Goal: Information Seeking & Learning: Learn about a topic

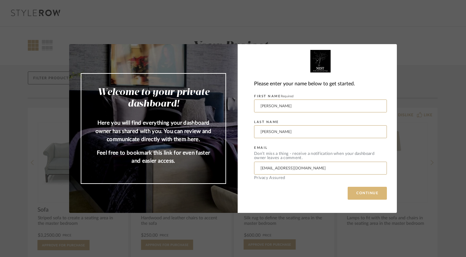
click at [367, 191] on button "CONTINUE" at bounding box center [367, 193] width 39 height 13
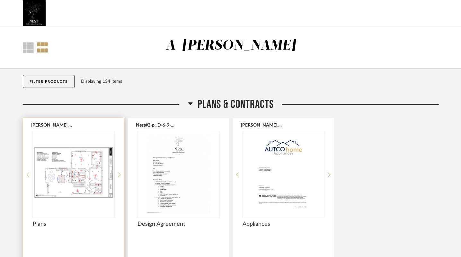
click at [74, 177] on img "0" at bounding box center [74, 172] width 82 height 80
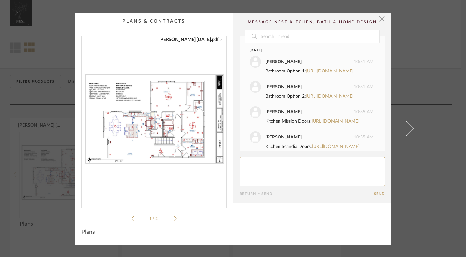
scroll to position [562, 0]
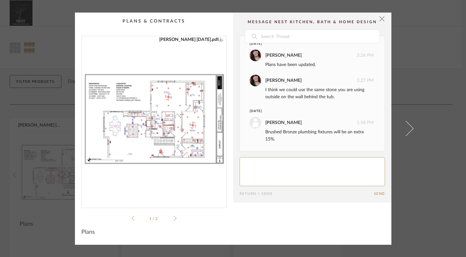
click at [175, 112] on img "0" at bounding box center [154, 119] width 145 height 166
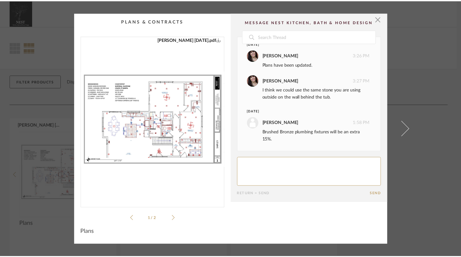
scroll to position [0, 0]
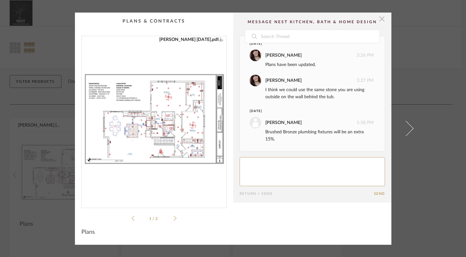
click at [380, 18] on span "button" at bounding box center [382, 19] width 13 height 13
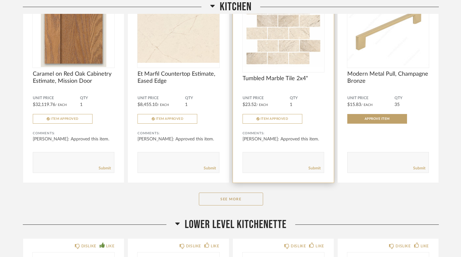
scroll to position [378, 0]
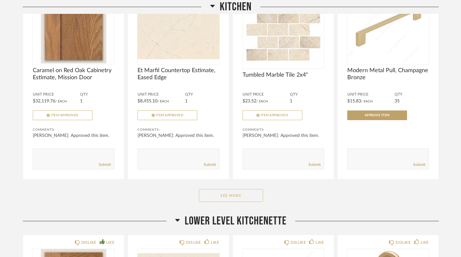
click at [236, 195] on button "See More" at bounding box center [231, 195] width 64 height 13
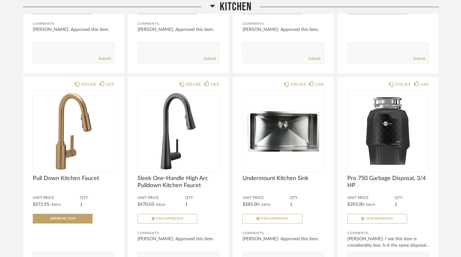
scroll to position [484, 0]
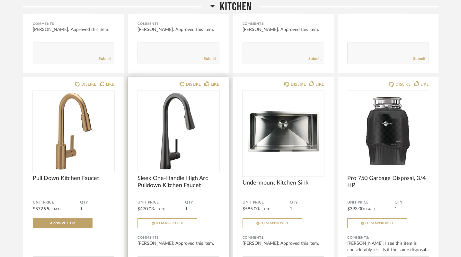
click at [178, 91] on div at bounding box center [179, 91] width 82 height 0
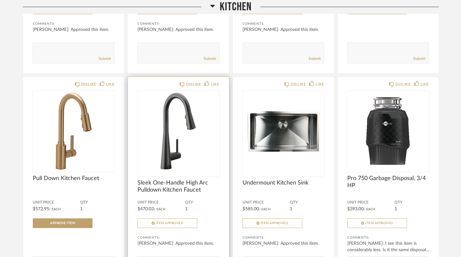
click at [174, 156] on img "0" at bounding box center [179, 131] width 82 height 80
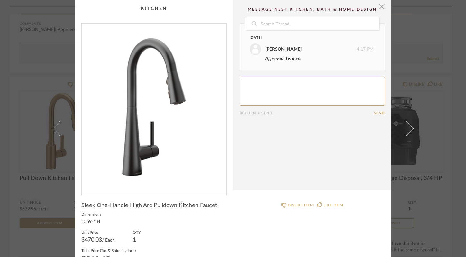
scroll to position [0, 0]
click at [379, 7] on span "button" at bounding box center [382, 6] width 13 height 13
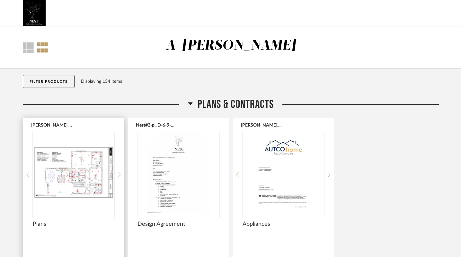
click at [86, 176] on img "0" at bounding box center [74, 172] width 82 height 80
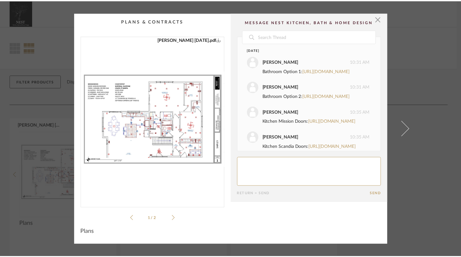
scroll to position [562, 0]
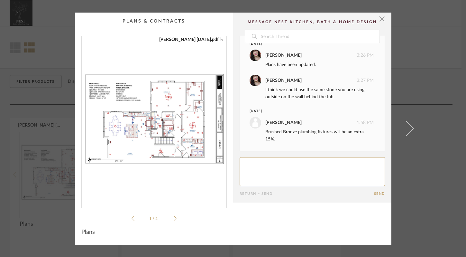
click at [187, 131] on img "0" at bounding box center [154, 119] width 145 height 166
click at [379, 19] on span "button" at bounding box center [382, 19] width 13 height 13
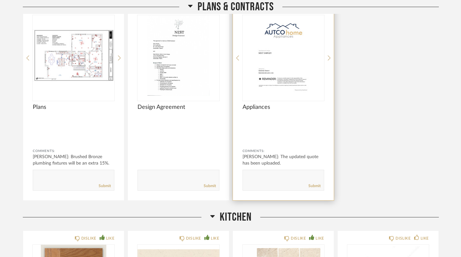
scroll to position [110, 0]
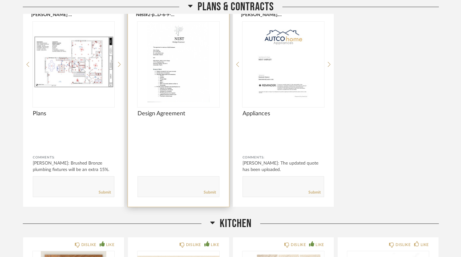
click at [178, 113] on span "Design Agreement" at bounding box center [179, 113] width 82 height 7
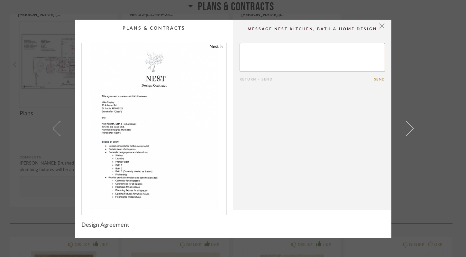
click at [198, 155] on img "0" at bounding box center [154, 126] width 129 height 166
click at [379, 26] on span "button" at bounding box center [382, 26] width 13 height 13
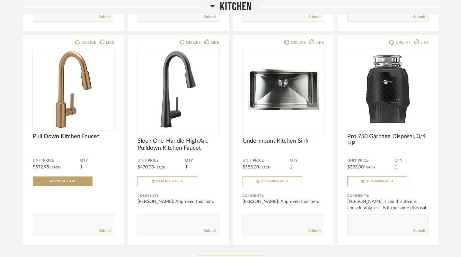
scroll to position [534, 0]
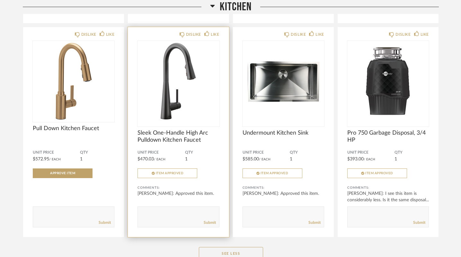
click at [179, 92] on img "0" at bounding box center [179, 81] width 82 height 80
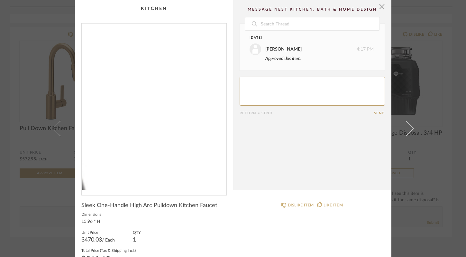
scroll to position [0, 0]
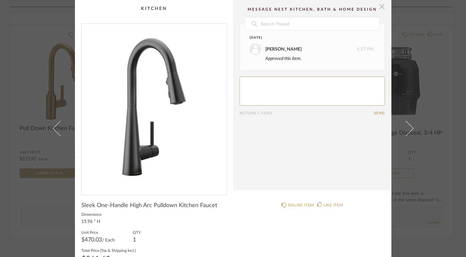
click at [379, 7] on span "button" at bounding box center [382, 6] width 13 height 13
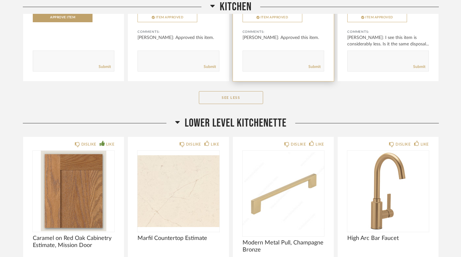
scroll to position [625, 0]
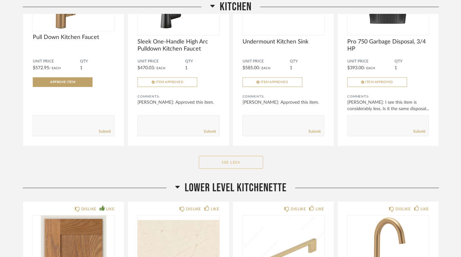
click at [230, 164] on button "See Less" at bounding box center [231, 162] width 64 height 13
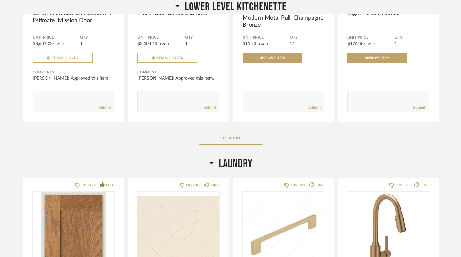
scroll to position [708, 0]
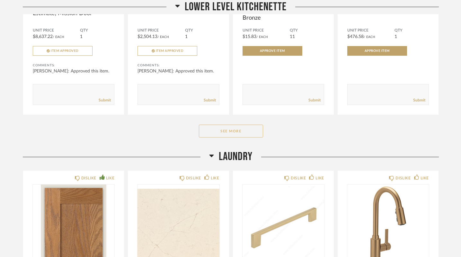
click at [233, 132] on button "See More" at bounding box center [231, 130] width 64 height 13
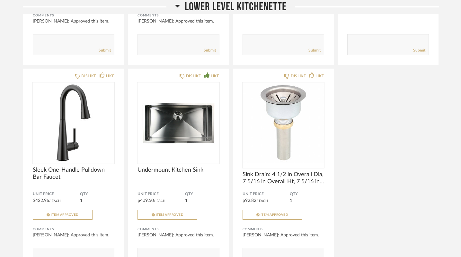
scroll to position [761, 0]
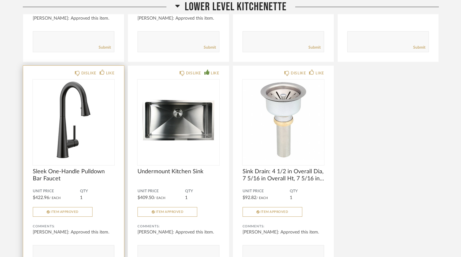
click at [78, 135] on img "0" at bounding box center [74, 119] width 82 height 80
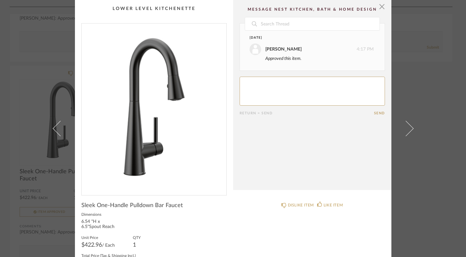
scroll to position [0, 0]
click at [379, 7] on span "button" at bounding box center [382, 6] width 13 height 13
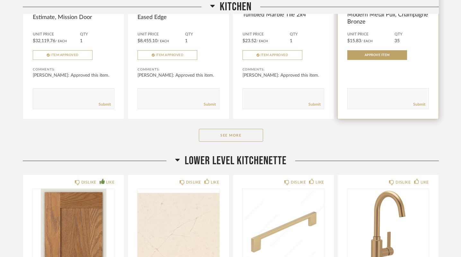
scroll to position [438, 0]
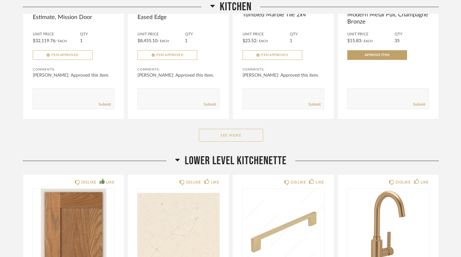
click at [240, 134] on button "See More" at bounding box center [231, 135] width 64 height 13
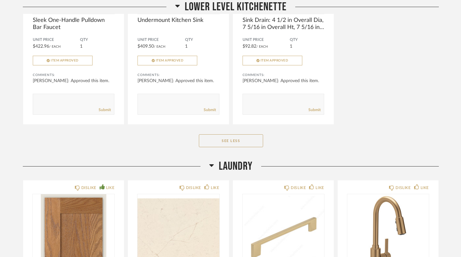
scroll to position [1119, 0]
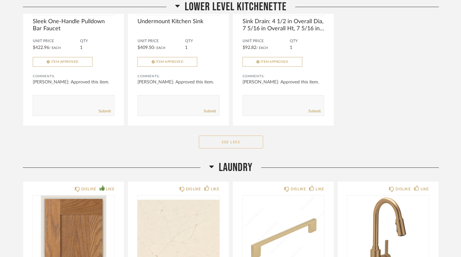
click at [234, 141] on button "See Less" at bounding box center [231, 141] width 64 height 13
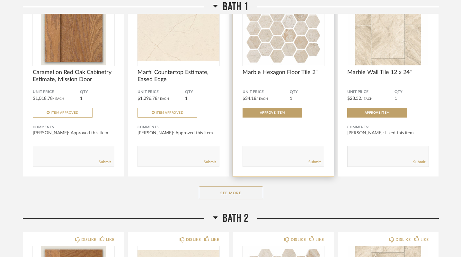
scroll to position [1382, 0]
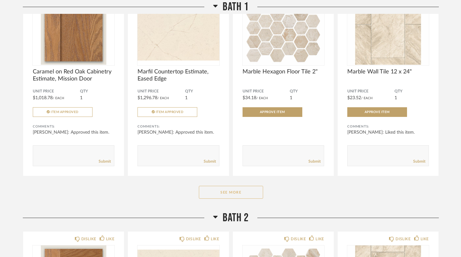
click at [237, 192] on button "See More" at bounding box center [231, 192] width 64 height 13
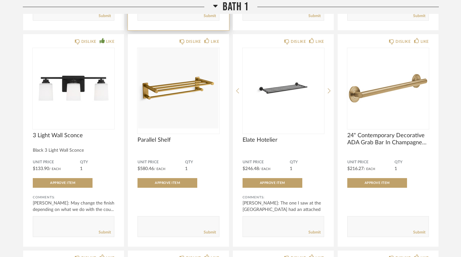
scroll to position [1753, 0]
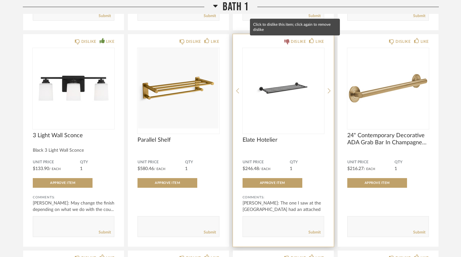
click at [295, 41] on div "DISLIKE" at bounding box center [298, 41] width 15 height 6
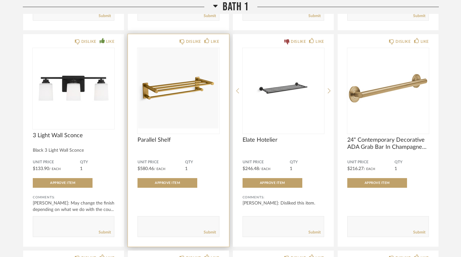
click at [190, 95] on img "0" at bounding box center [179, 88] width 82 height 80
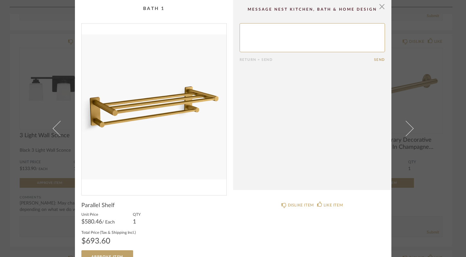
scroll to position [0, 0]
click at [380, 8] on span "button" at bounding box center [382, 6] width 13 height 13
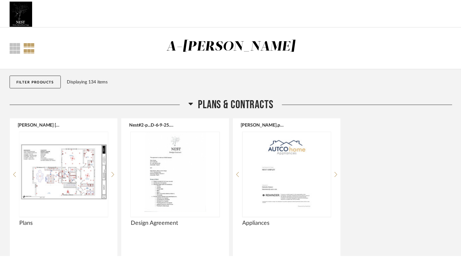
scroll to position [1753, 0]
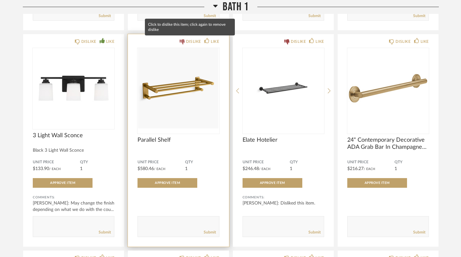
click at [193, 41] on div "DISLIKE" at bounding box center [193, 41] width 15 height 6
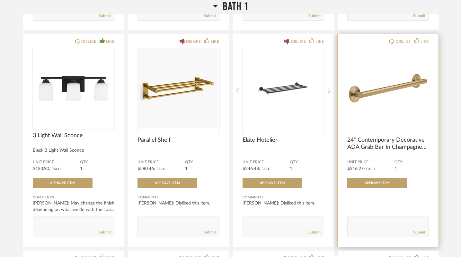
click at [390, 97] on img "0" at bounding box center [389, 88] width 82 height 80
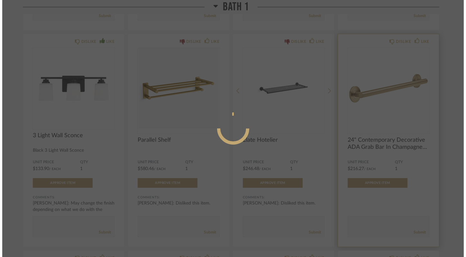
scroll to position [0, 0]
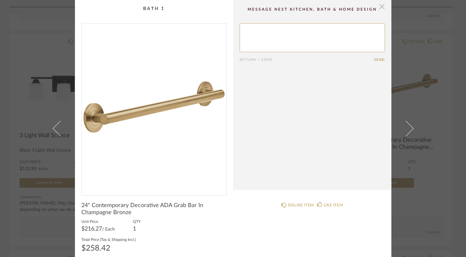
click at [379, 7] on span "button" at bounding box center [382, 6] width 13 height 13
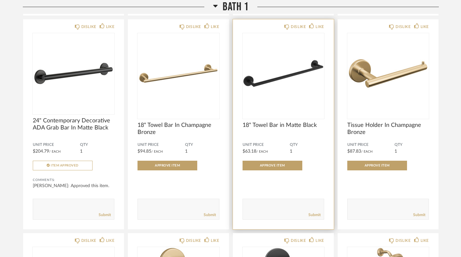
scroll to position [1983, 0]
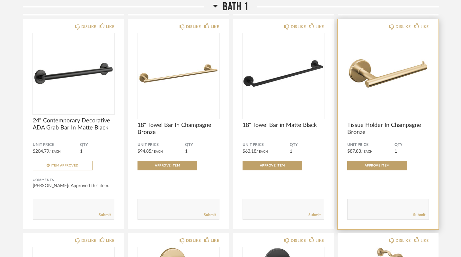
click at [388, 87] on img "0" at bounding box center [389, 73] width 82 height 80
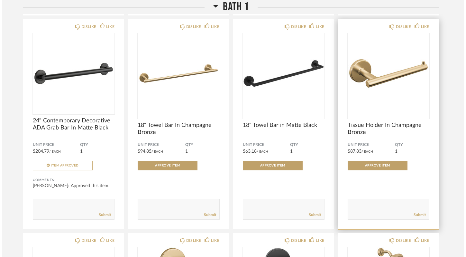
scroll to position [0, 0]
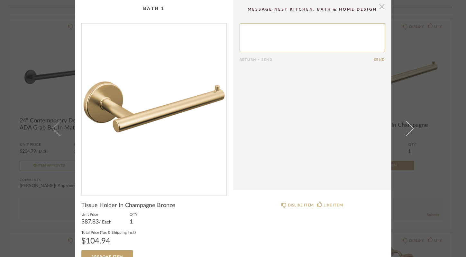
click at [380, 7] on span "button" at bounding box center [382, 6] width 13 height 13
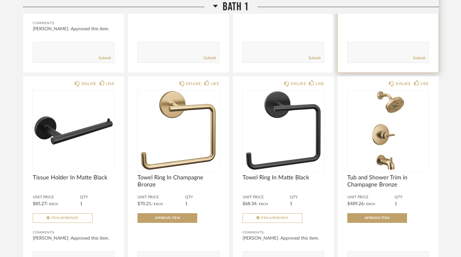
scroll to position [2141, 0]
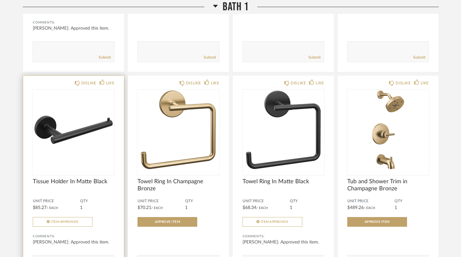
click at [81, 133] on img "0" at bounding box center [74, 129] width 82 height 80
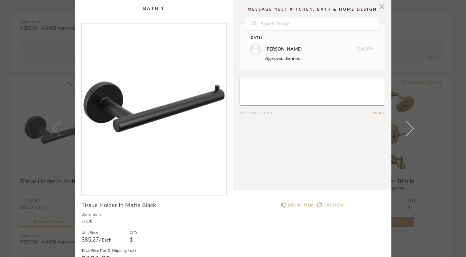
scroll to position [0, 0]
click at [380, 7] on span "button" at bounding box center [382, 6] width 13 height 13
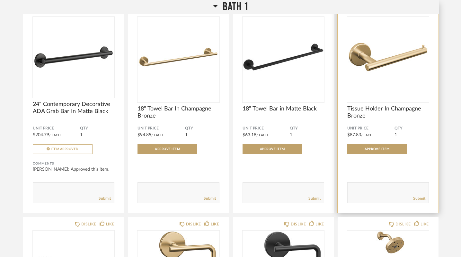
scroll to position [1997, 0]
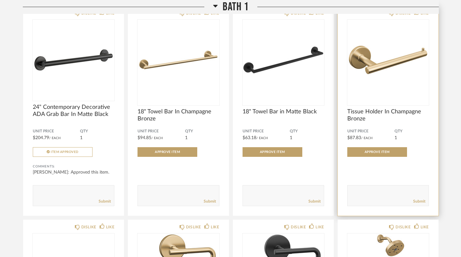
click at [384, 85] on img "0" at bounding box center [389, 60] width 82 height 80
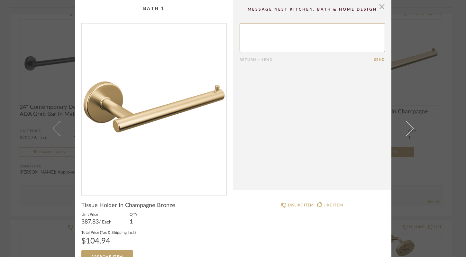
scroll to position [0, 0]
click at [381, 6] on span "button" at bounding box center [382, 6] width 13 height 13
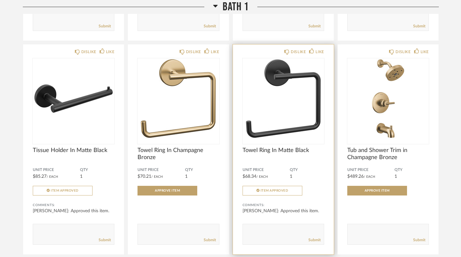
scroll to position [2183, 0]
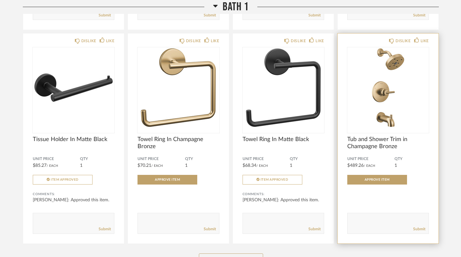
click at [385, 87] on img "0" at bounding box center [389, 87] width 82 height 80
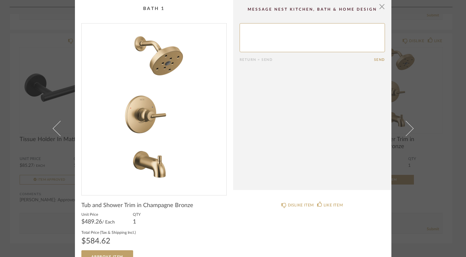
scroll to position [0, 0]
click at [380, 6] on span "button" at bounding box center [382, 6] width 13 height 13
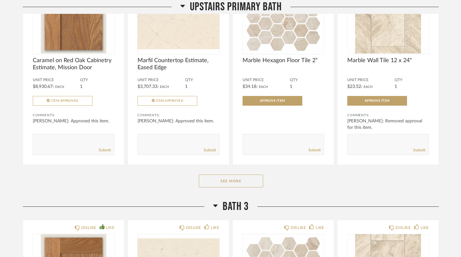
scroll to position [2799, 0]
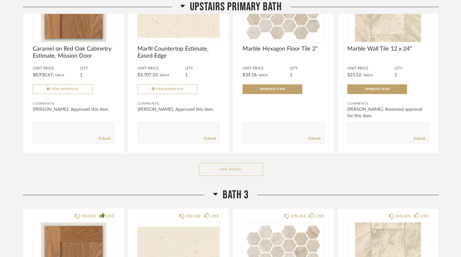
click at [225, 170] on button "See More" at bounding box center [231, 169] width 64 height 13
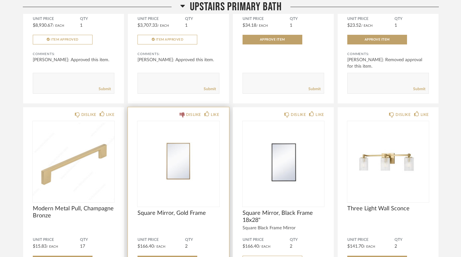
scroll to position [2855, 0]
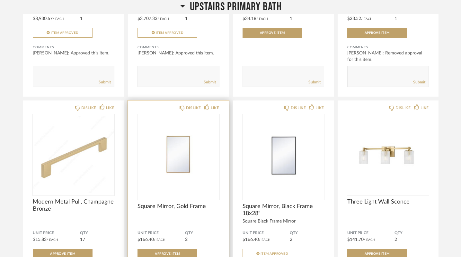
click at [169, 158] on img "0" at bounding box center [179, 154] width 82 height 80
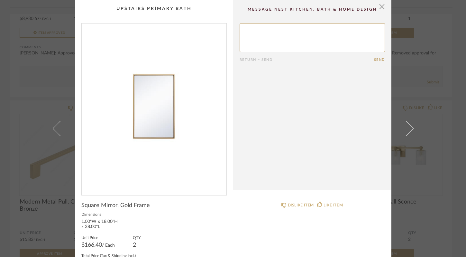
scroll to position [0, 0]
click at [380, 8] on span "button" at bounding box center [382, 6] width 13 height 13
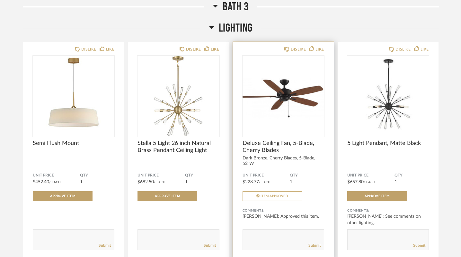
scroll to position [4085, 0]
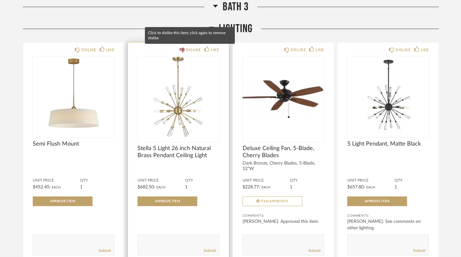
click at [191, 50] on div "DISLIKE" at bounding box center [193, 50] width 15 height 6
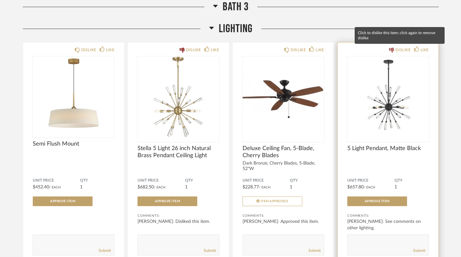
click at [403, 49] on div "DISLIKE" at bounding box center [403, 50] width 15 height 6
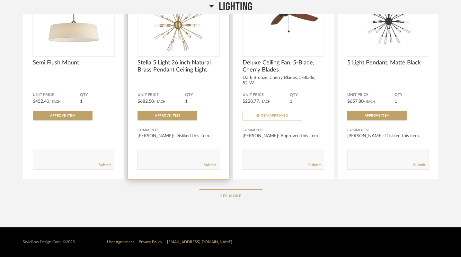
scroll to position [4170, 0]
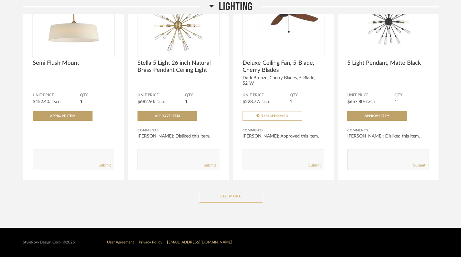
click at [235, 196] on button "See More" at bounding box center [231, 195] width 64 height 13
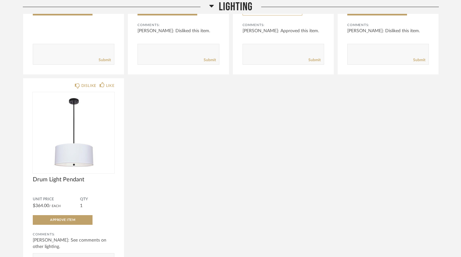
scroll to position [4276, 0]
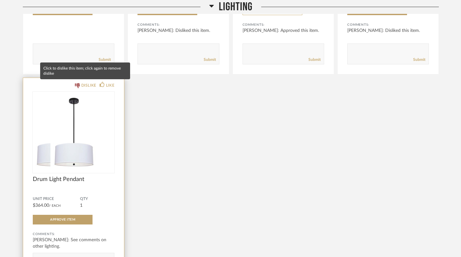
click at [85, 84] on div "DISLIKE" at bounding box center [88, 85] width 15 height 6
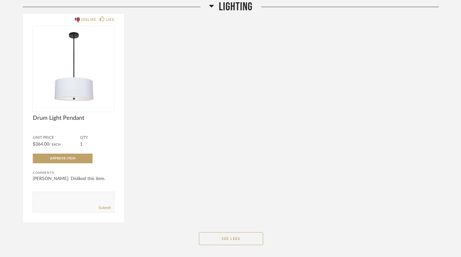
scroll to position [4346, 0]
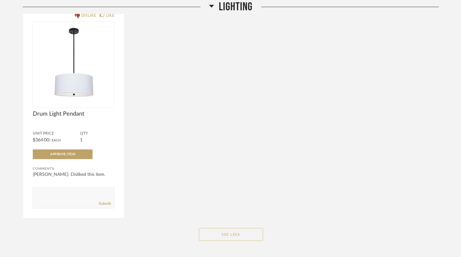
click at [240, 233] on button "See Less" at bounding box center [231, 234] width 64 height 13
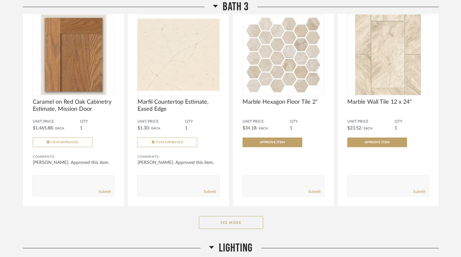
scroll to position [3868, 0]
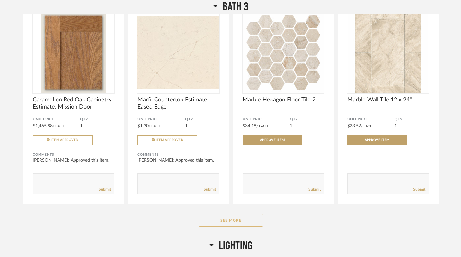
click at [229, 222] on button "See More" at bounding box center [231, 220] width 64 height 13
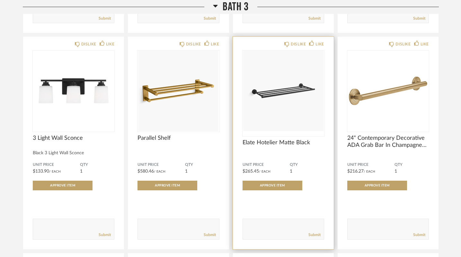
scroll to position [4261, 0]
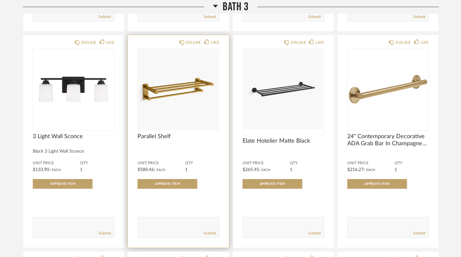
click at [177, 99] on img "0" at bounding box center [178, 89] width 80 height 80
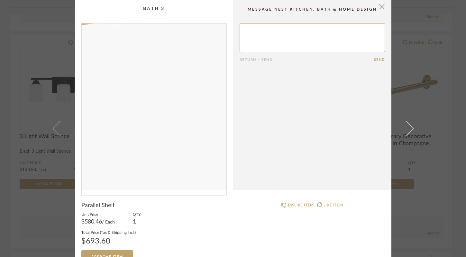
scroll to position [0, 0]
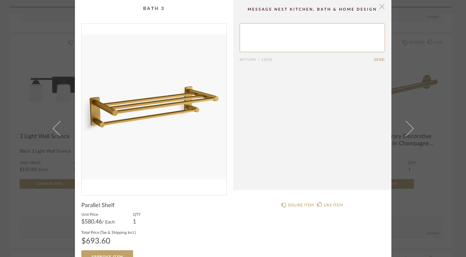
click at [380, 7] on span "button" at bounding box center [382, 6] width 13 height 13
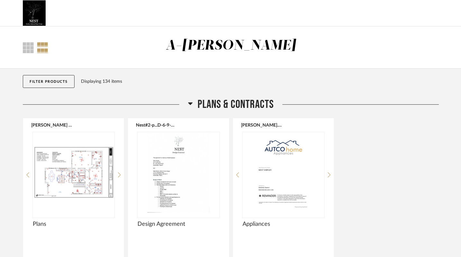
scroll to position [0, 0]
click at [44, 47] on div at bounding box center [42, 47] width 11 height 11
click at [27, 47] on div at bounding box center [28, 47] width 11 height 11
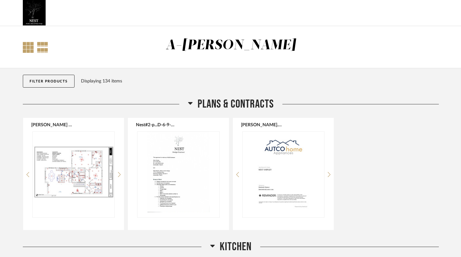
click at [43, 46] on div at bounding box center [42, 47] width 11 height 11
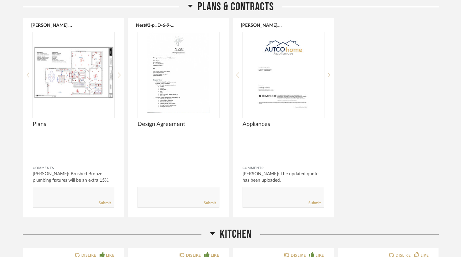
scroll to position [99, 0]
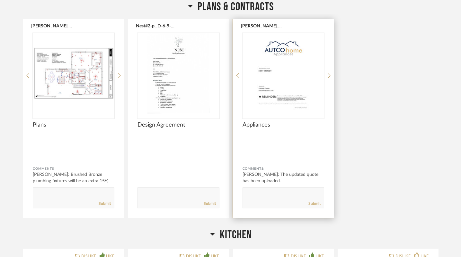
click at [282, 86] on img "0" at bounding box center [284, 73] width 82 height 80
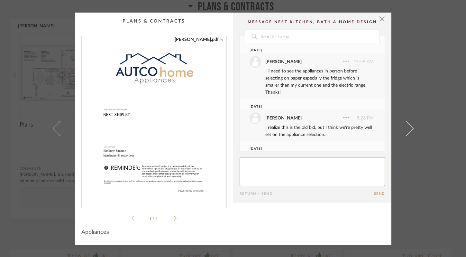
scroll to position [31, 0]
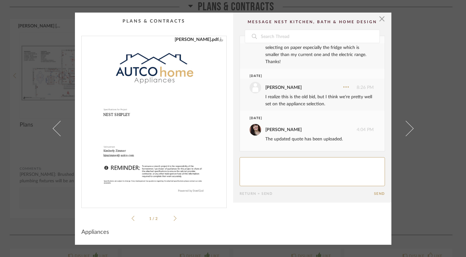
click at [195, 136] on img "0" at bounding box center [154, 119] width 129 height 166
click at [379, 19] on span "button" at bounding box center [382, 19] width 13 height 13
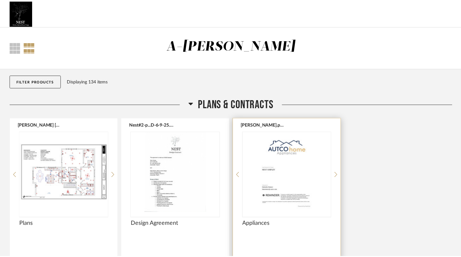
scroll to position [99, 0]
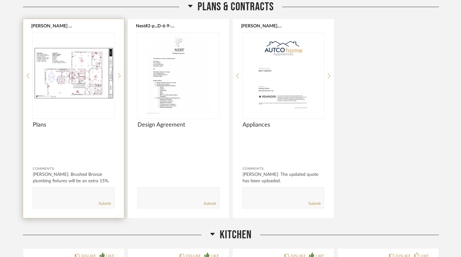
click at [87, 81] on img "0" at bounding box center [74, 73] width 82 height 80
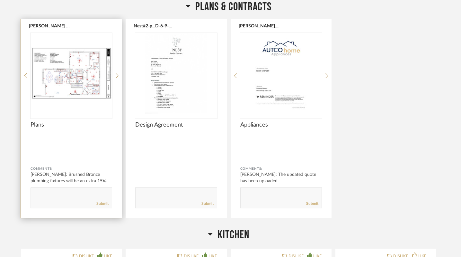
click at [87, 81] on div at bounding box center [230, 128] width 461 height 257
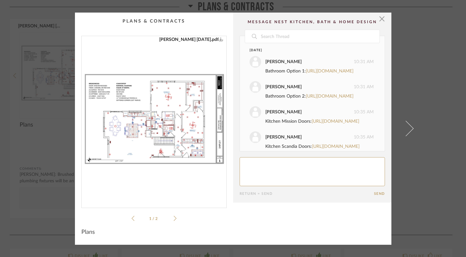
scroll to position [562, 0]
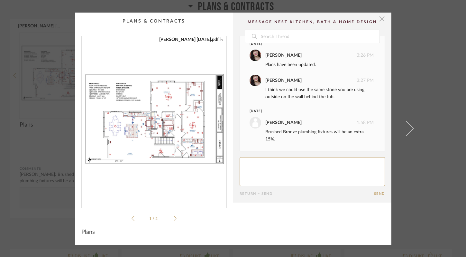
click at [379, 19] on span "button" at bounding box center [382, 19] width 13 height 13
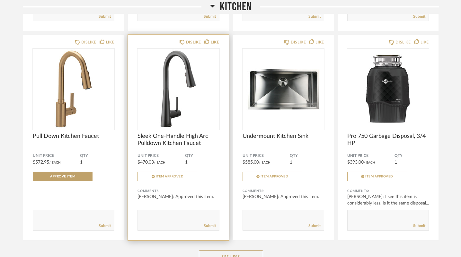
scroll to position [526, 0]
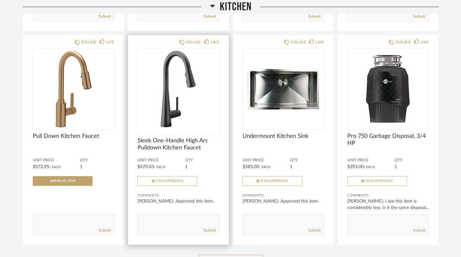
click at [174, 102] on img "0" at bounding box center [179, 89] width 82 height 80
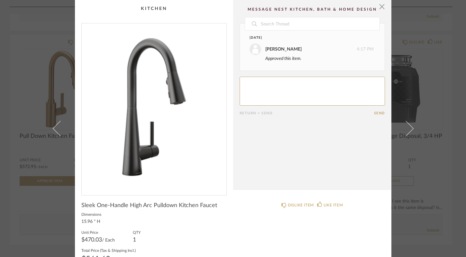
scroll to position [0, 0]
click at [380, 7] on span "button" at bounding box center [382, 6] width 13 height 13
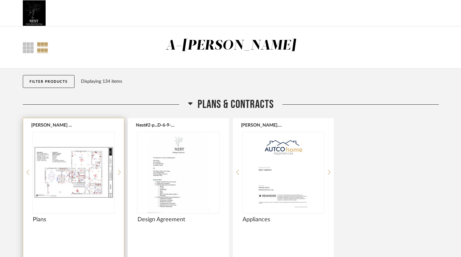
click at [72, 170] on div at bounding box center [74, 172] width 82 height 80
click at [81, 173] on img "0" at bounding box center [74, 172] width 82 height 80
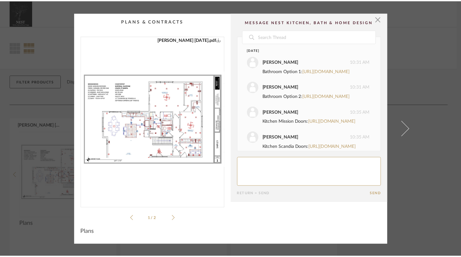
scroll to position [562, 0]
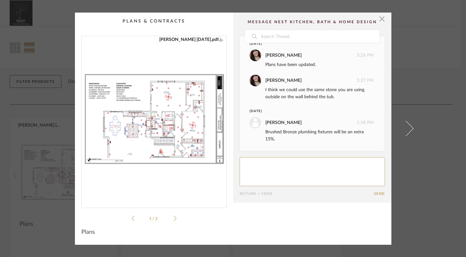
click at [183, 132] on img "0" at bounding box center [154, 119] width 145 height 166
click at [380, 19] on span "button" at bounding box center [382, 19] width 13 height 13
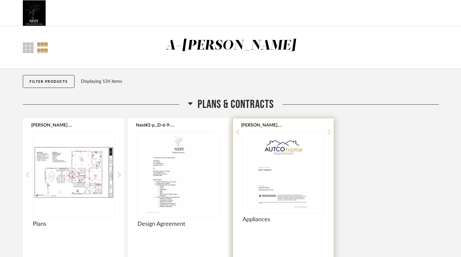
scroll to position [0, 0]
